Goal: Task Accomplishment & Management: Complete application form

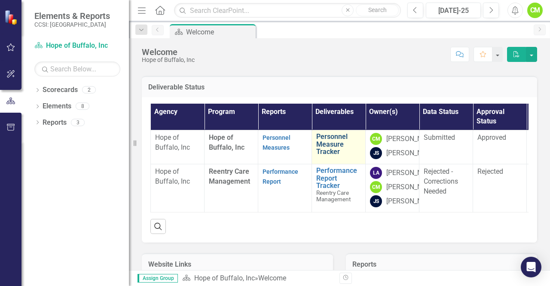
scroll to position [43, 0]
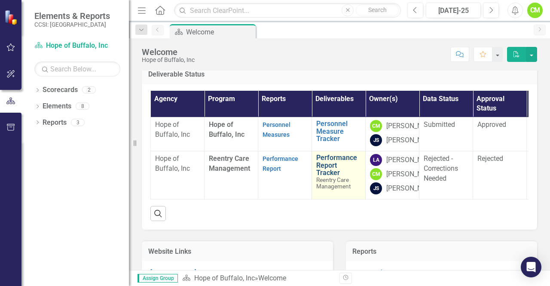
click at [333, 177] on link "Performance Report Tracker" at bounding box center [339, 165] width 45 height 23
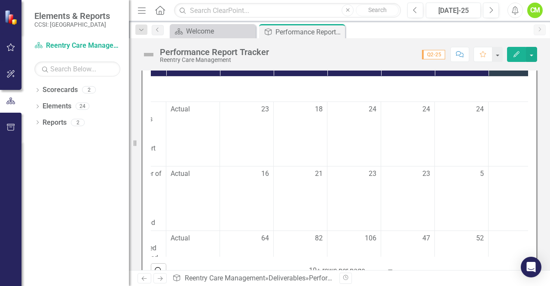
scroll to position [0, 172]
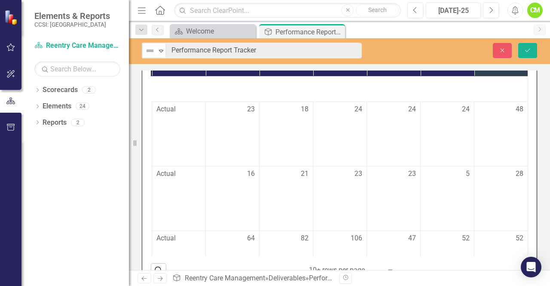
click at [372, 39] on div "Not Defined Expand Performance Report Tracker Close Save" at bounding box center [339, 51] width 421 height 26
click at [506, 55] on button "Close" at bounding box center [502, 50] width 19 height 15
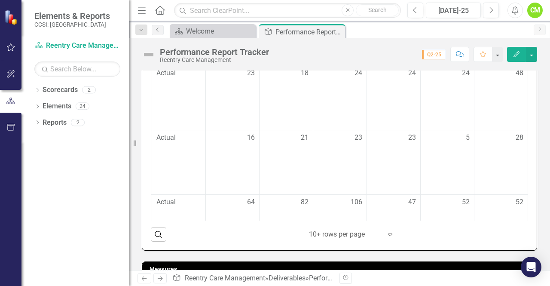
scroll to position [341, 0]
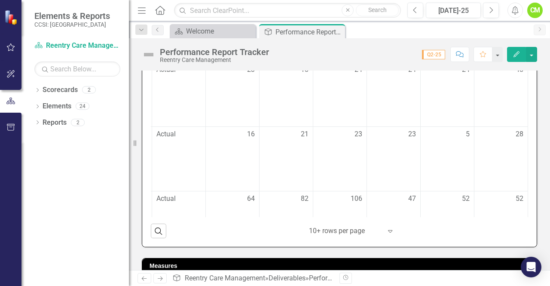
click at [488, 197] on div "52" at bounding box center [501, 199] width 45 height 10
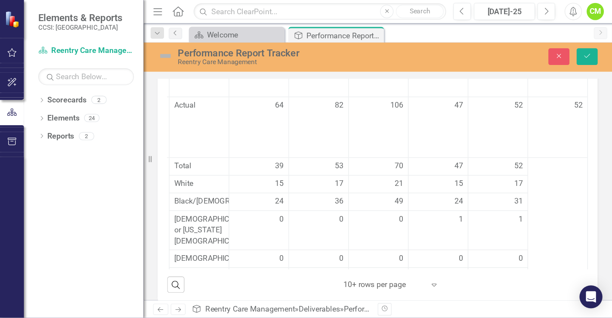
scroll to position [129, 111]
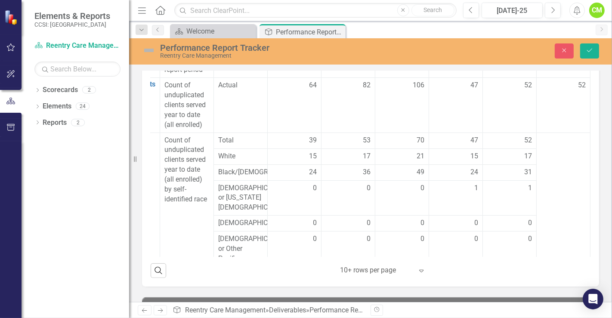
drag, startPoint x: 531, startPoint y: 0, endPoint x: 143, endPoint y: 215, distance: 443.7
click at [143, 215] on div "Data Status Measures Definition Series Name Report Period Actual YTD Q2-24 Q3-2…" at bounding box center [370, 149] width 457 height 275
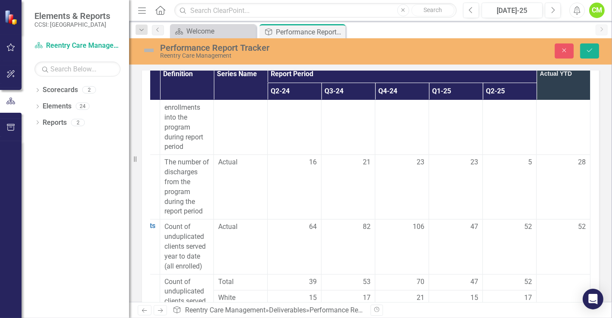
scroll to position [48, 111]
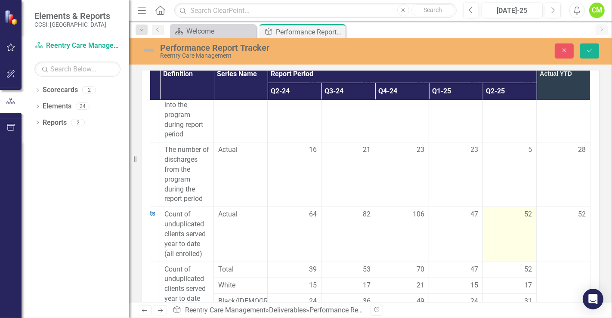
click at [504, 232] on td "52" at bounding box center [510, 234] width 54 height 55
click at [498, 209] on input "52" at bounding box center [509, 217] width 45 height 16
type input "5"
type input "72"
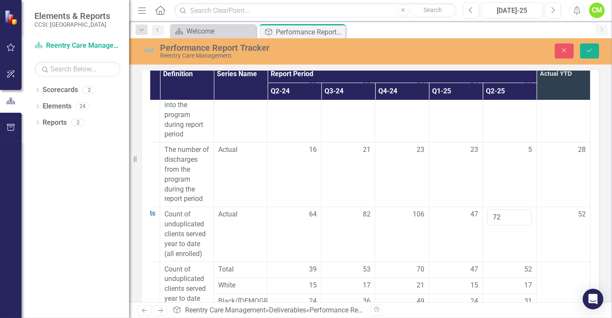
click at [541, 213] on div "52" at bounding box center [563, 214] width 45 height 10
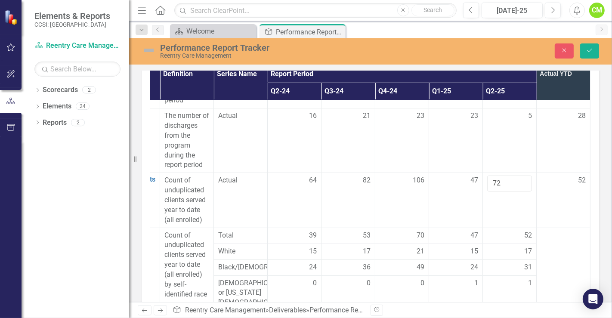
scroll to position [95, 111]
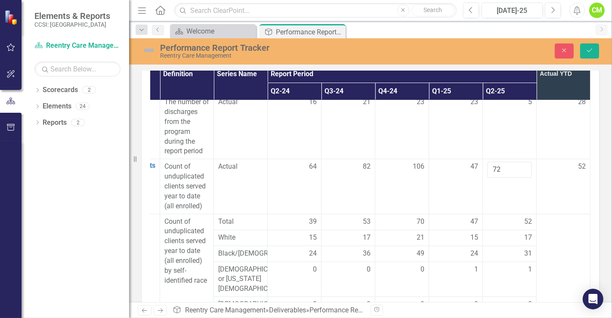
click at [492, 220] on div "52" at bounding box center [509, 222] width 45 height 10
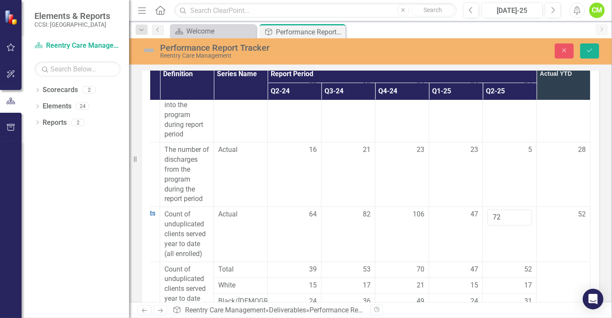
click at [540, 240] on td "52" at bounding box center [563, 234] width 54 height 55
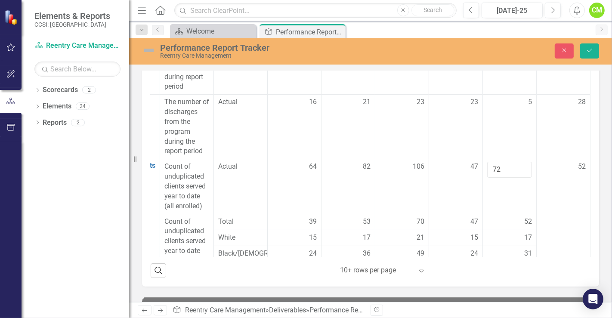
click at [536, 204] on td "52" at bounding box center [563, 186] width 54 height 55
click at [550, 49] on icon "Save" at bounding box center [589, 50] width 8 height 6
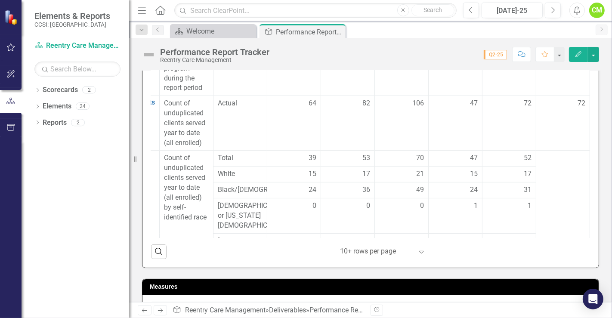
scroll to position [95, 111]
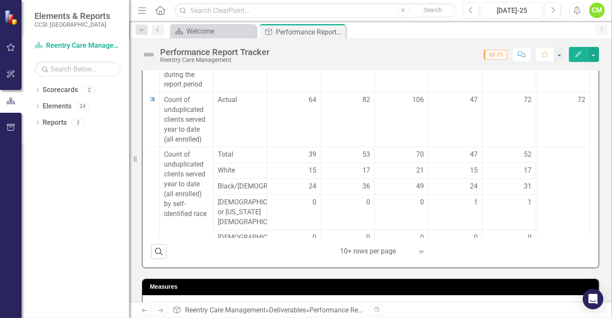
click at [523, 151] on span "52" at bounding box center [527, 155] width 8 height 10
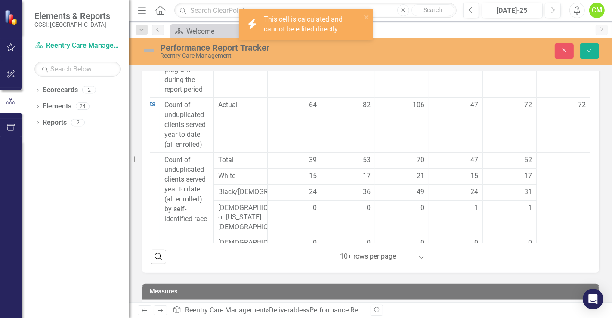
scroll to position [338, 0]
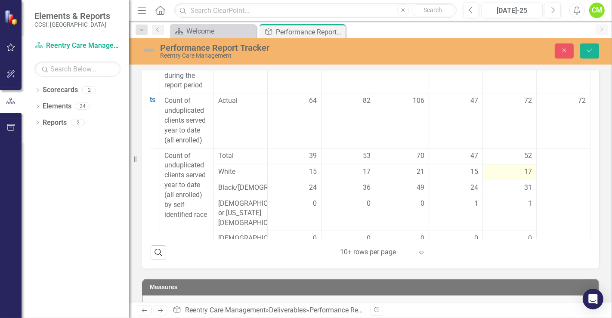
click at [524, 169] on span "17" at bounding box center [528, 172] width 8 height 10
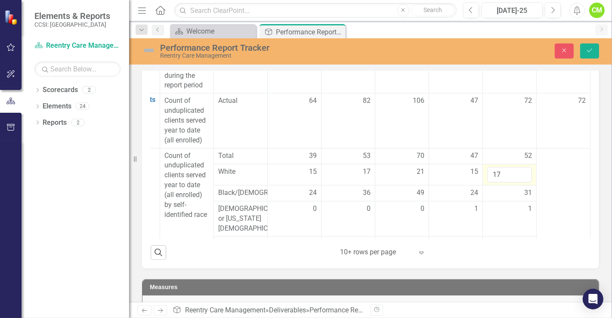
click at [541, 166] on td at bounding box center [563, 248] width 54 height 200
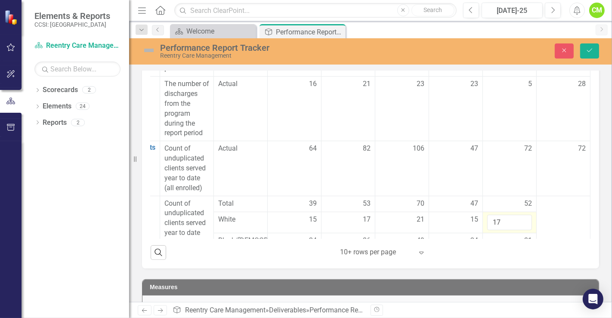
scroll to position [48, 111]
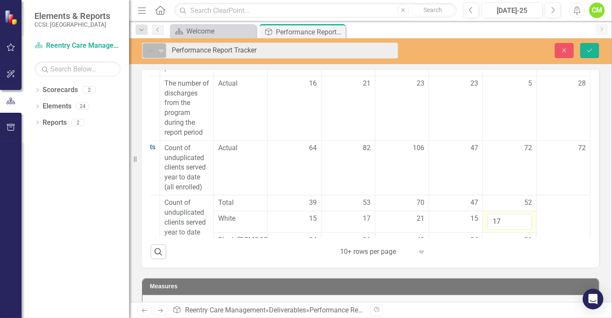
drag, startPoint x: 267, startPoint y: 48, endPoint x: 165, endPoint y: 45, distance: 102.4
click at [434, 56] on div "Close Save" at bounding box center [511, 50] width 188 height 15
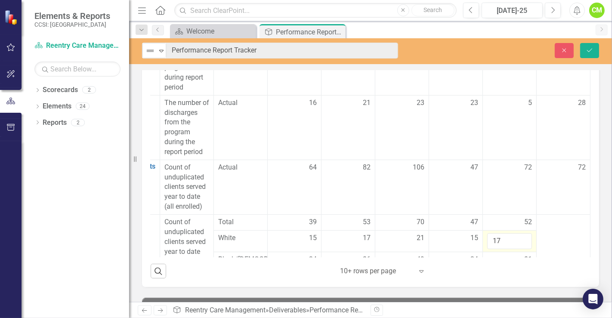
scroll to position [335, 0]
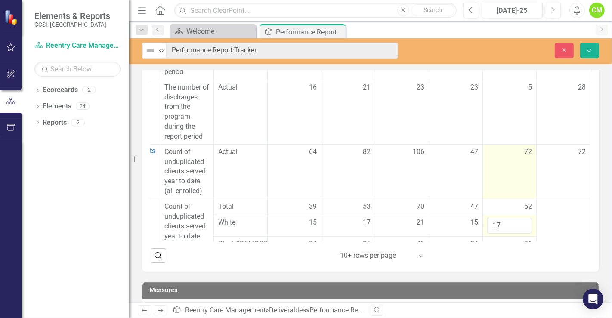
click at [505, 155] on td "72" at bounding box center [510, 171] width 54 height 55
click at [500, 152] on input "72" at bounding box center [509, 155] width 45 height 16
type input "7"
type input "71"
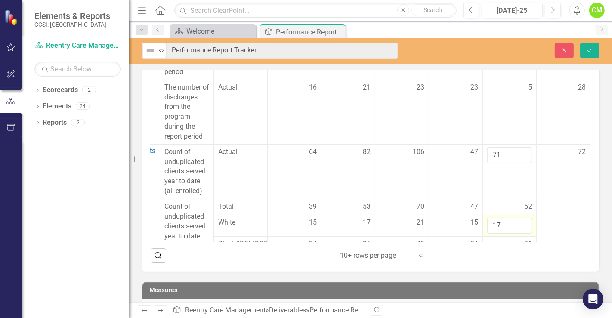
click at [550, 165] on div "Performance Report Edit Report Select Report Link View Page Data Status Measure…" at bounding box center [370, 118] width 470 height 307
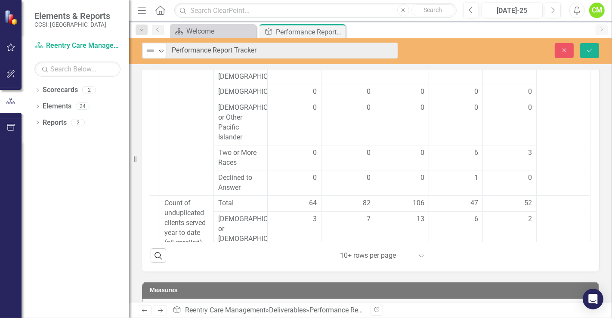
scroll to position [454, 111]
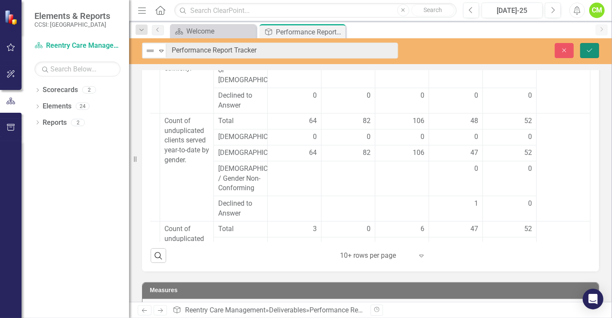
click at [550, 48] on button "Save" at bounding box center [589, 50] width 19 height 15
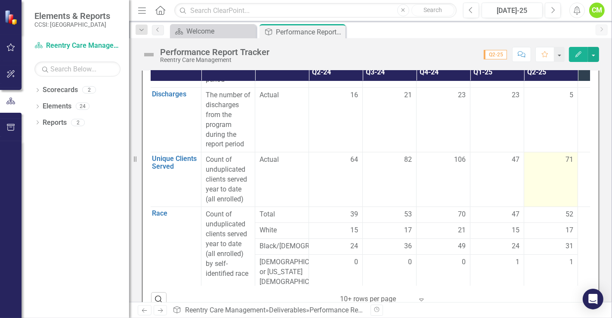
scroll to position [95, 58]
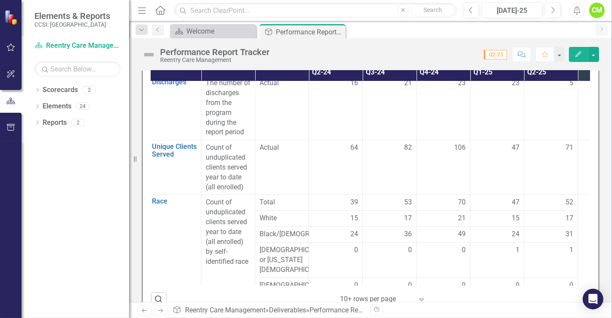
click at [550, 201] on div "52" at bounding box center [550, 202] width 45 height 10
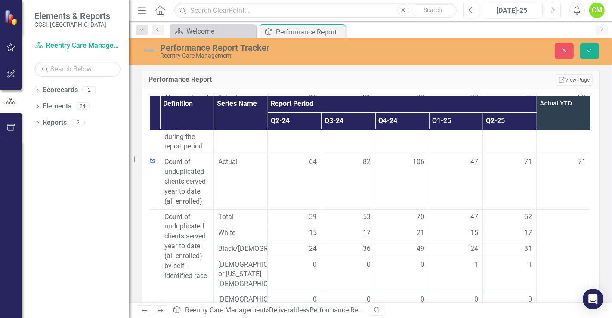
scroll to position [143, 111]
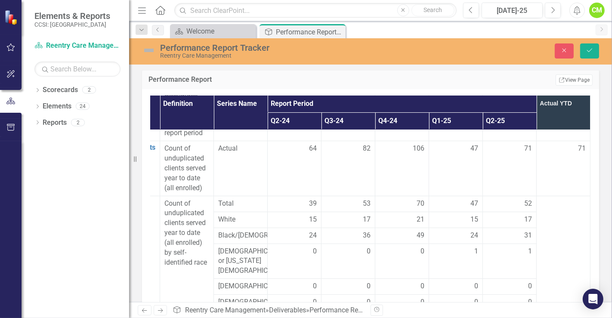
click at [505, 201] on div "52" at bounding box center [509, 204] width 45 height 10
click at [496, 241] on td "31" at bounding box center [510, 235] width 54 height 16
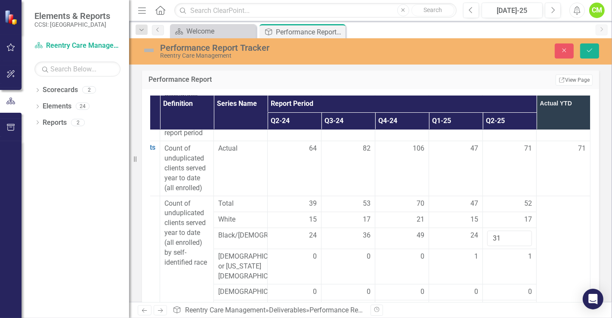
click at [489, 201] on div "52" at bounding box center [509, 204] width 45 height 10
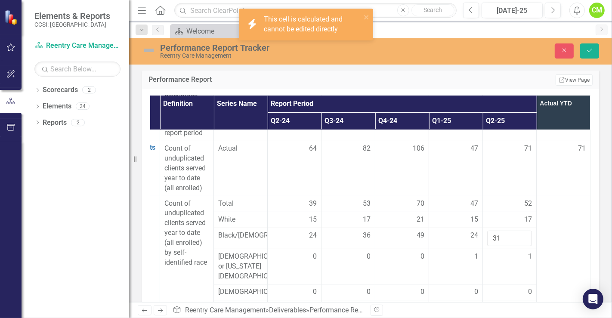
click at [546, 221] on td at bounding box center [563, 296] width 54 height 200
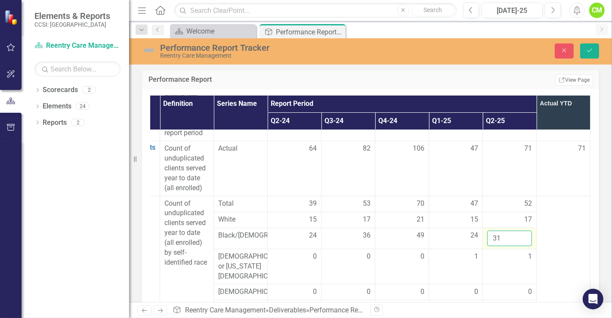
click at [498, 238] on input "31" at bounding box center [509, 239] width 45 height 16
type input "3"
type input "42"
click at [487, 215] on div "17" at bounding box center [509, 220] width 45 height 10
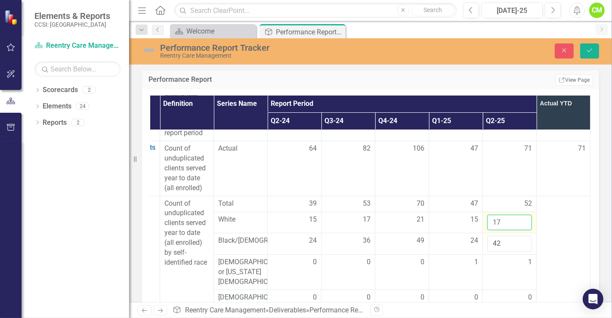
click at [490, 218] on input "17" at bounding box center [509, 223] width 45 height 16
type input "1"
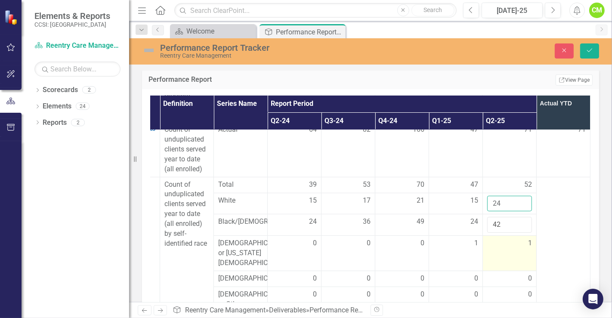
scroll to position [191, 111]
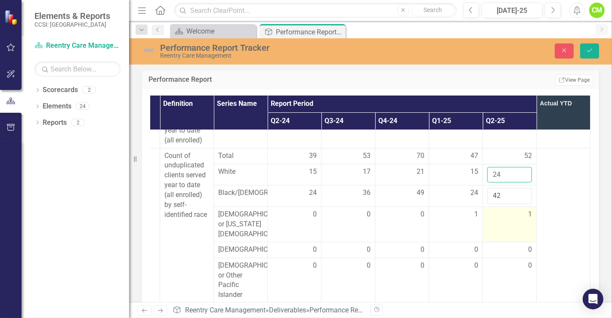
type input "24"
click at [495, 216] on div "1" at bounding box center [509, 214] width 45 height 10
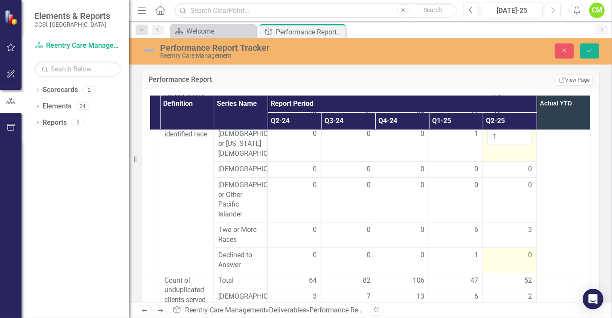
scroll to position [286, 111]
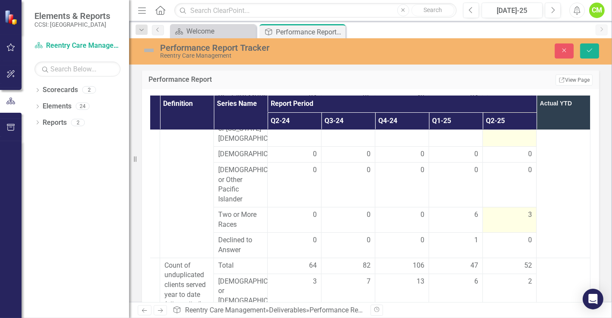
click at [486, 224] on td "3" at bounding box center [510, 219] width 54 height 25
click at [495, 215] on input "3" at bounding box center [509, 218] width 45 height 16
type input "7"
click at [547, 211] on td at bounding box center [563, 154] width 54 height 205
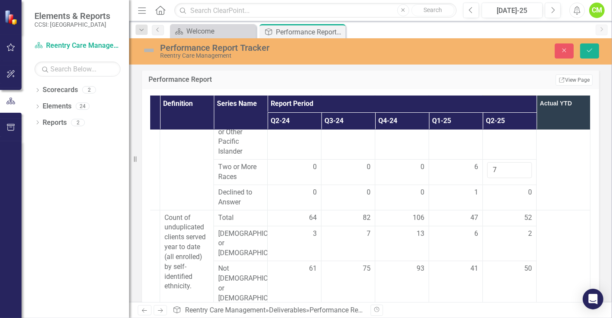
scroll to position [382, 111]
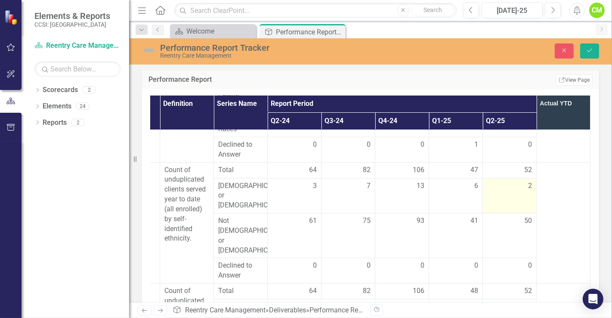
click at [499, 196] on td "2" at bounding box center [510, 195] width 54 height 35
click at [499, 189] on input "2" at bounding box center [509, 189] width 45 height 16
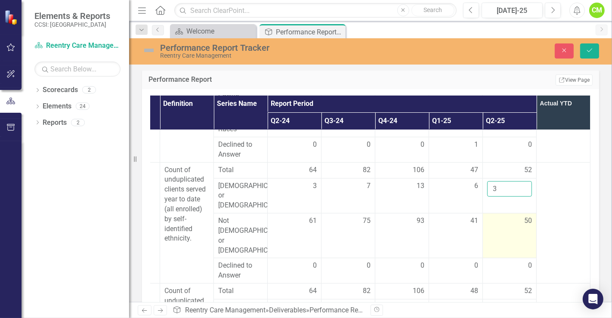
type input "3"
click at [486, 218] on td "50" at bounding box center [510, 235] width 54 height 45
click at [492, 216] on input "50" at bounding box center [509, 224] width 45 height 16
type input "5"
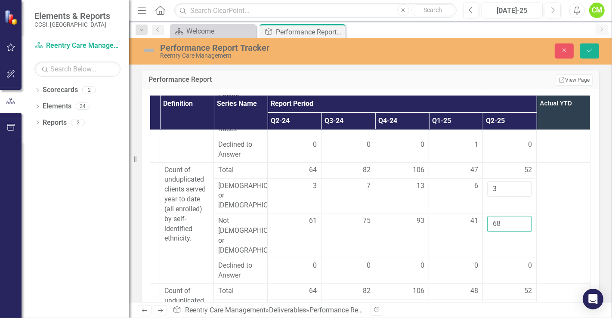
type input "68"
click at [550, 234] on td at bounding box center [563, 222] width 54 height 121
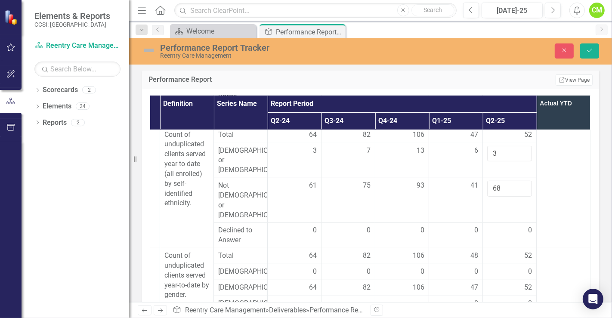
scroll to position [430, 111]
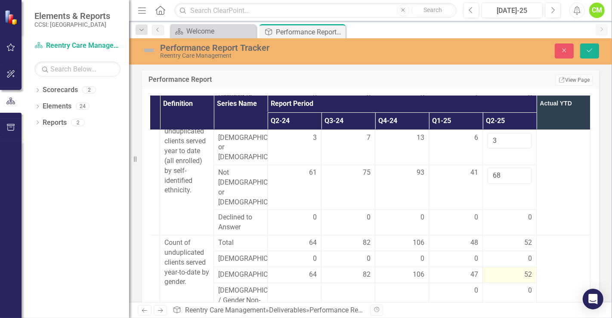
click at [501, 270] on div "52" at bounding box center [509, 275] width 45 height 10
click at [498, 270] on input "52" at bounding box center [509, 278] width 45 height 16
type input "5"
type input "71"
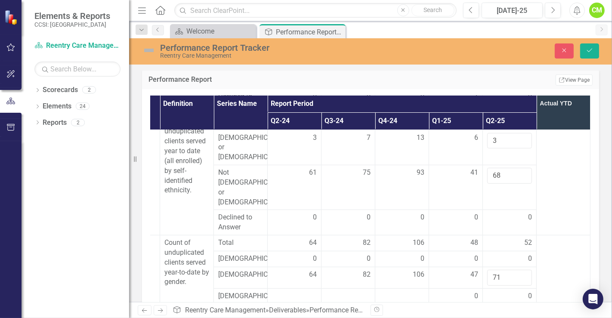
click at [543, 263] on td at bounding box center [563, 292] width 54 height 114
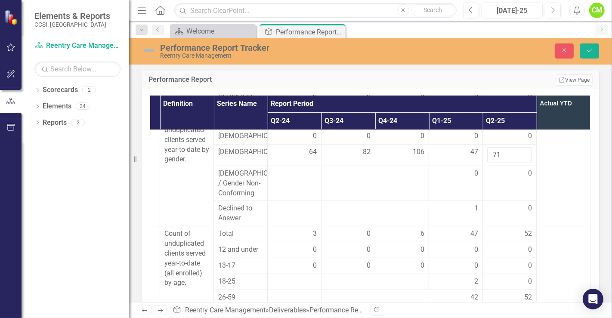
scroll to position [573, 111]
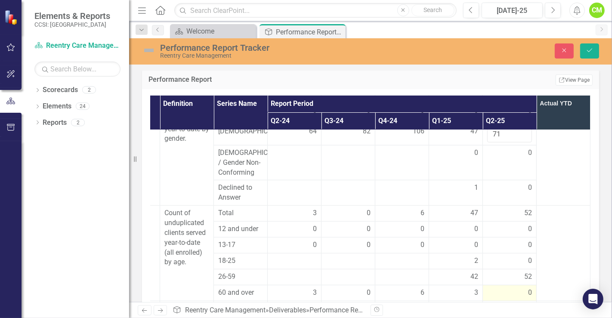
click at [496, 286] on div "0" at bounding box center [509, 293] width 45 height 10
click at [497, 286] on input "0" at bounding box center [509, 296] width 45 height 16
type input "1"
click at [491, 272] on div "52" at bounding box center [509, 277] width 45 height 10
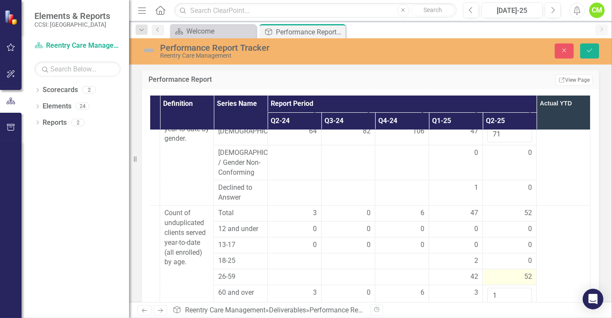
click at [491, 272] on div "52" at bounding box center [509, 277] width 45 height 10
click at [493, 272] on input "52" at bounding box center [509, 280] width 45 height 16
type input "5"
type input "70"
click at [548, 251] on td at bounding box center [563, 259] width 54 height 107
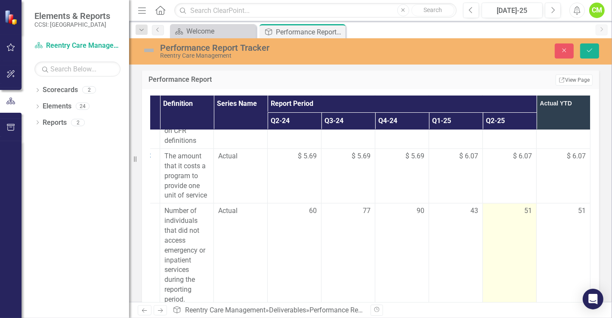
scroll to position [812, 111]
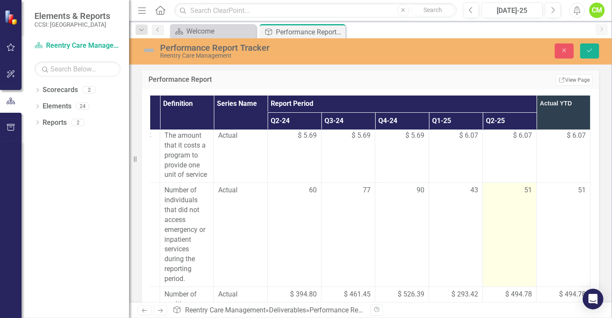
click at [500, 197] on td "51" at bounding box center [510, 235] width 54 height 104
click at [492, 185] on input "51" at bounding box center [509, 193] width 45 height 16
type input "5"
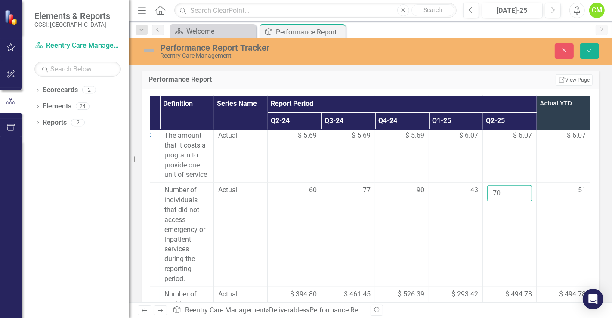
type input "70"
click at [536, 201] on td "51" at bounding box center [563, 235] width 54 height 104
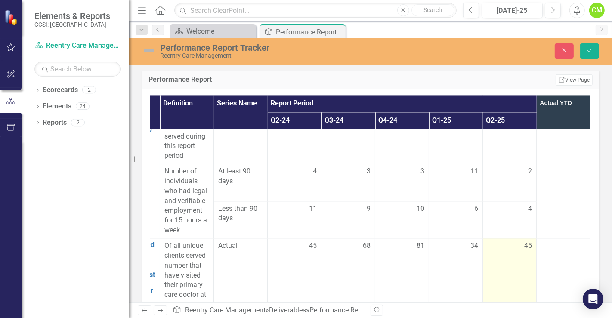
scroll to position [1577, 111]
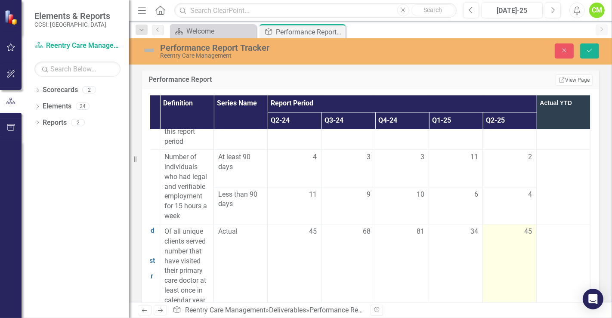
click at [514, 224] on td "45" at bounding box center [510, 266] width 54 height 84
click at [500, 227] on input "45" at bounding box center [509, 235] width 45 height 16
type input "4"
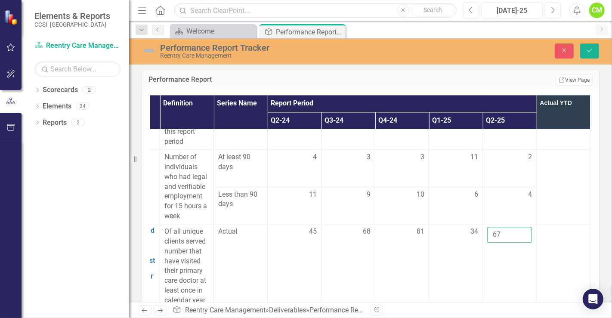
type input "67"
click at [550, 224] on td at bounding box center [563, 266] width 54 height 84
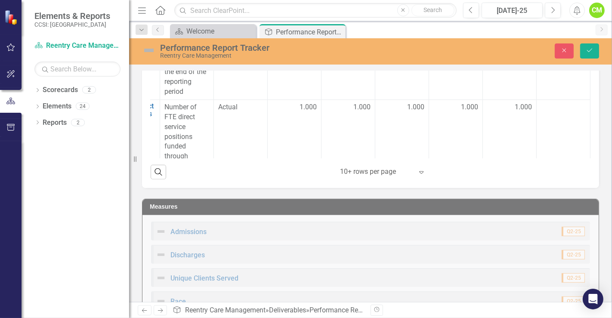
scroll to position [434, 0]
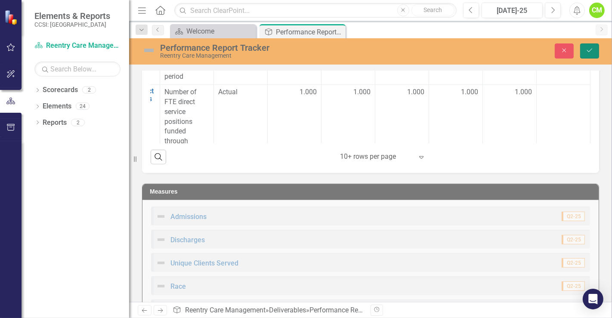
click at [550, 48] on icon "Save" at bounding box center [589, 50] width 8 height 6
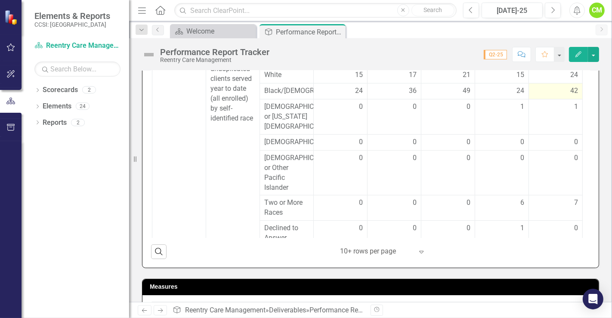
scroll to position [143, 53]
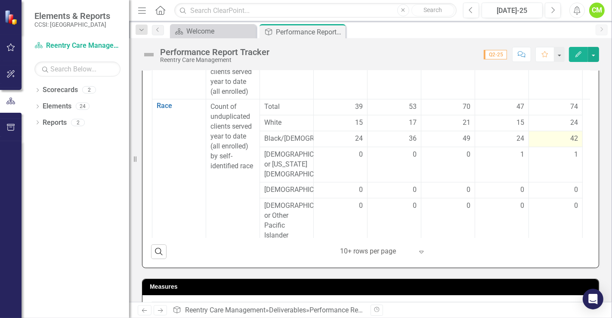
click at [550, 142] on td "42" at bounding box center [556, 139] width 54 height 16
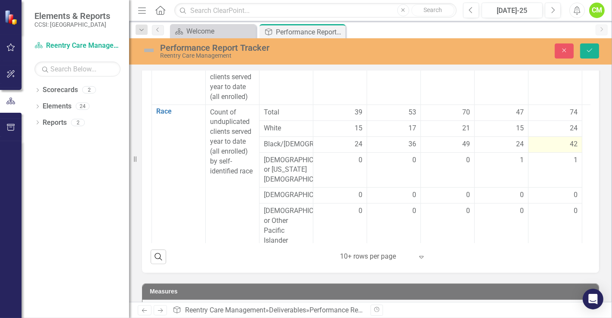
scroll to position [338, 0]
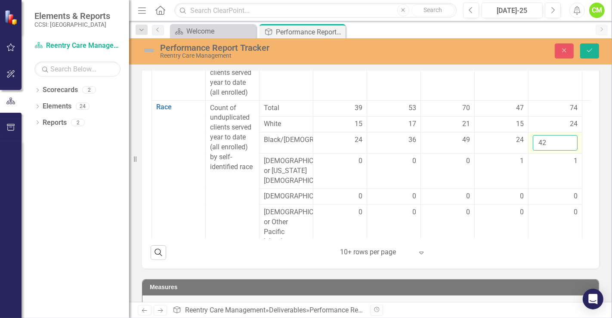
click at [550, 141] on input "42" at bounding box center [554, 143] width 45 height 16
type input "4"
type input "39"
click at [550, 49] on icon "Save" at bounding box center [589, 50] width 8 height 6
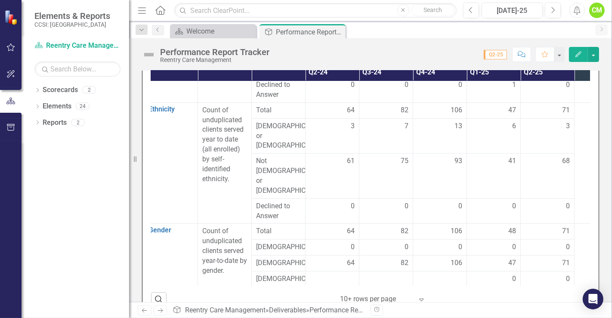
scroll to position [430, 61]
